Goal: Find specific page/section: Find specific page/section

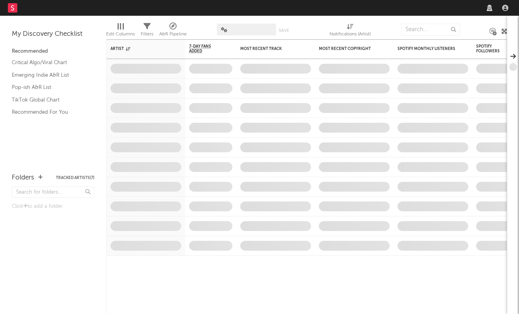
click at [404, 8] on nav "Dashboard Discovery Assistant Charts Leads" at bounding box center [259, 8] width 519 height 16
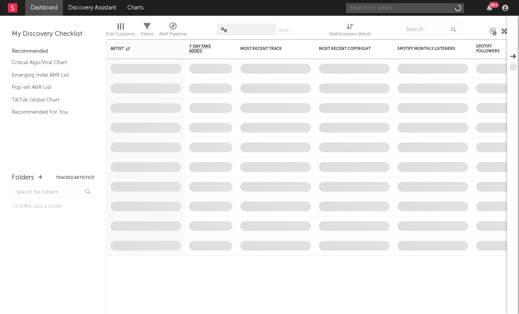
click at [404, 8] on input "text" at bounding box center [405, 8] width 118 height 10
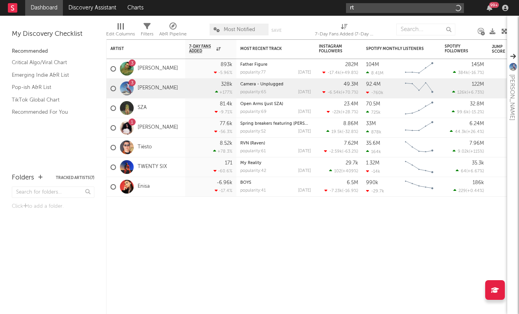
type input "r"
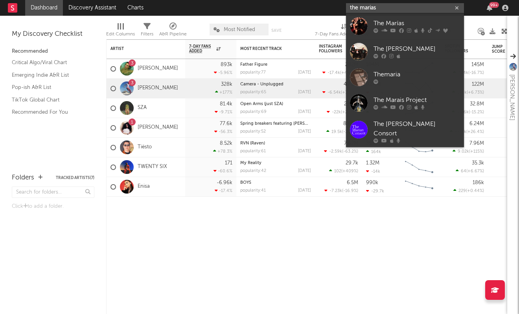
click at [382, 6] on input "the marias" at bounding box center [405, 8] width 118 height 10
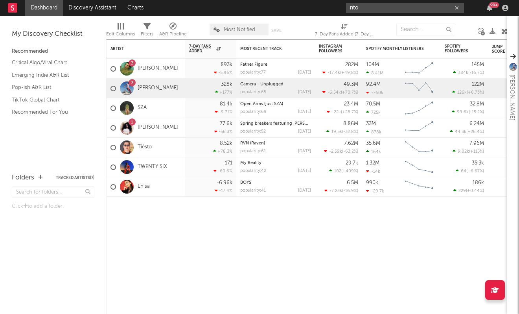
type input "nto"
